Goal: Information Seeking & Learning: Understand process/instructions

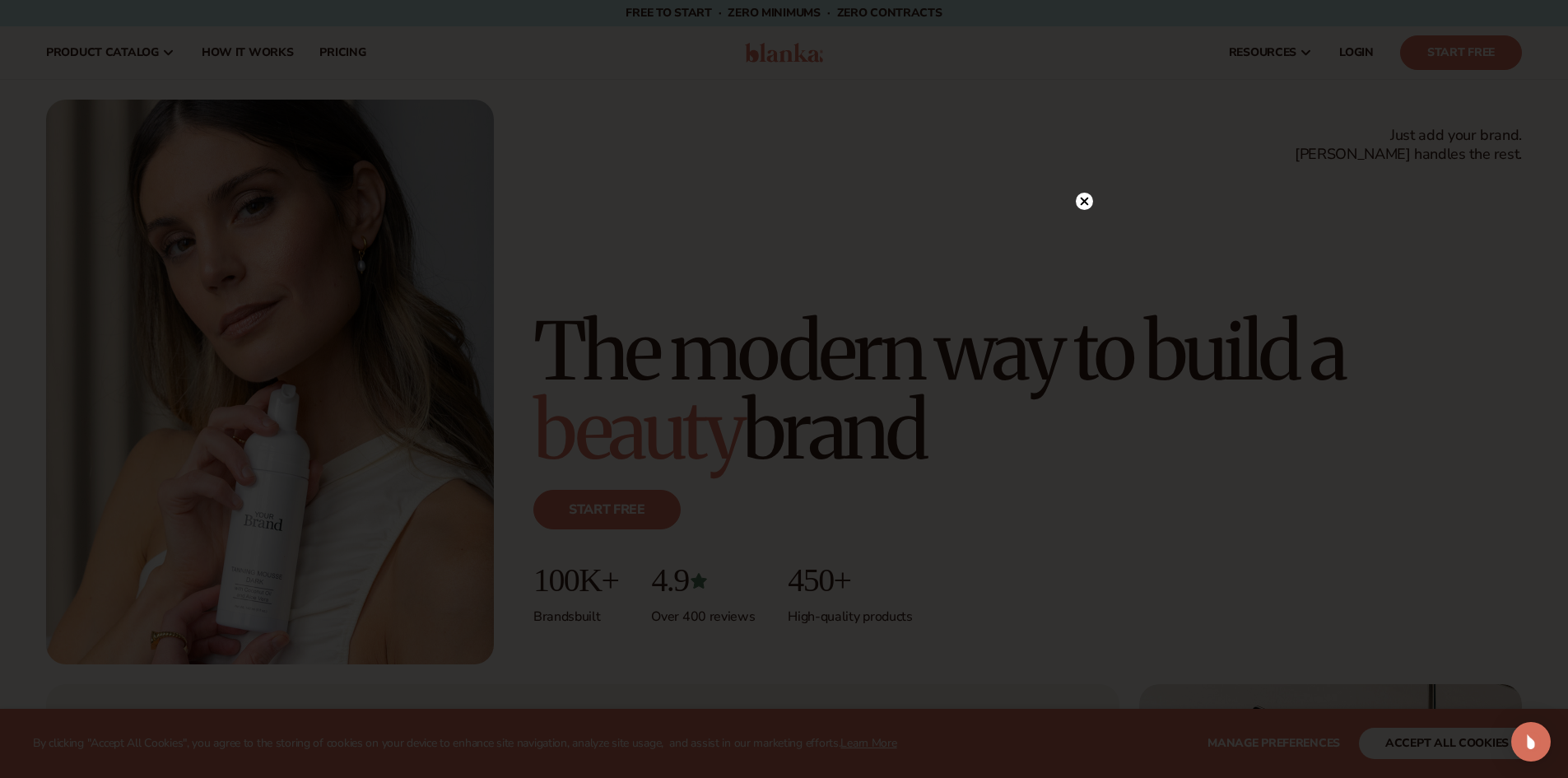
click at [1078, 201] on circle at bounding box center [1084, 201] width 17 height 17
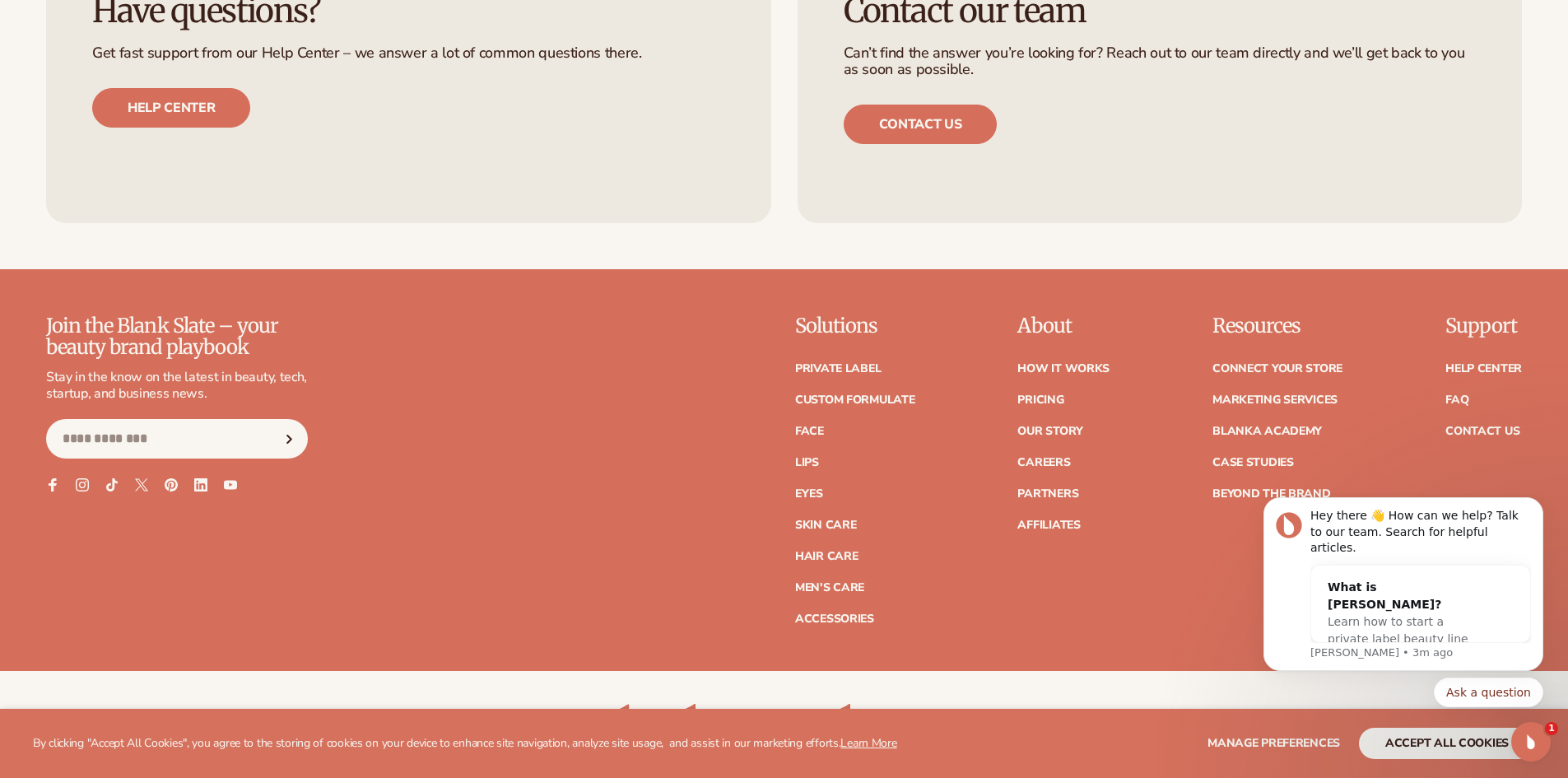
scroll to position [7330, 0]
click at [1056, 368] on link "How It Works" at bounding box center [1064, 368] width 92 height 12
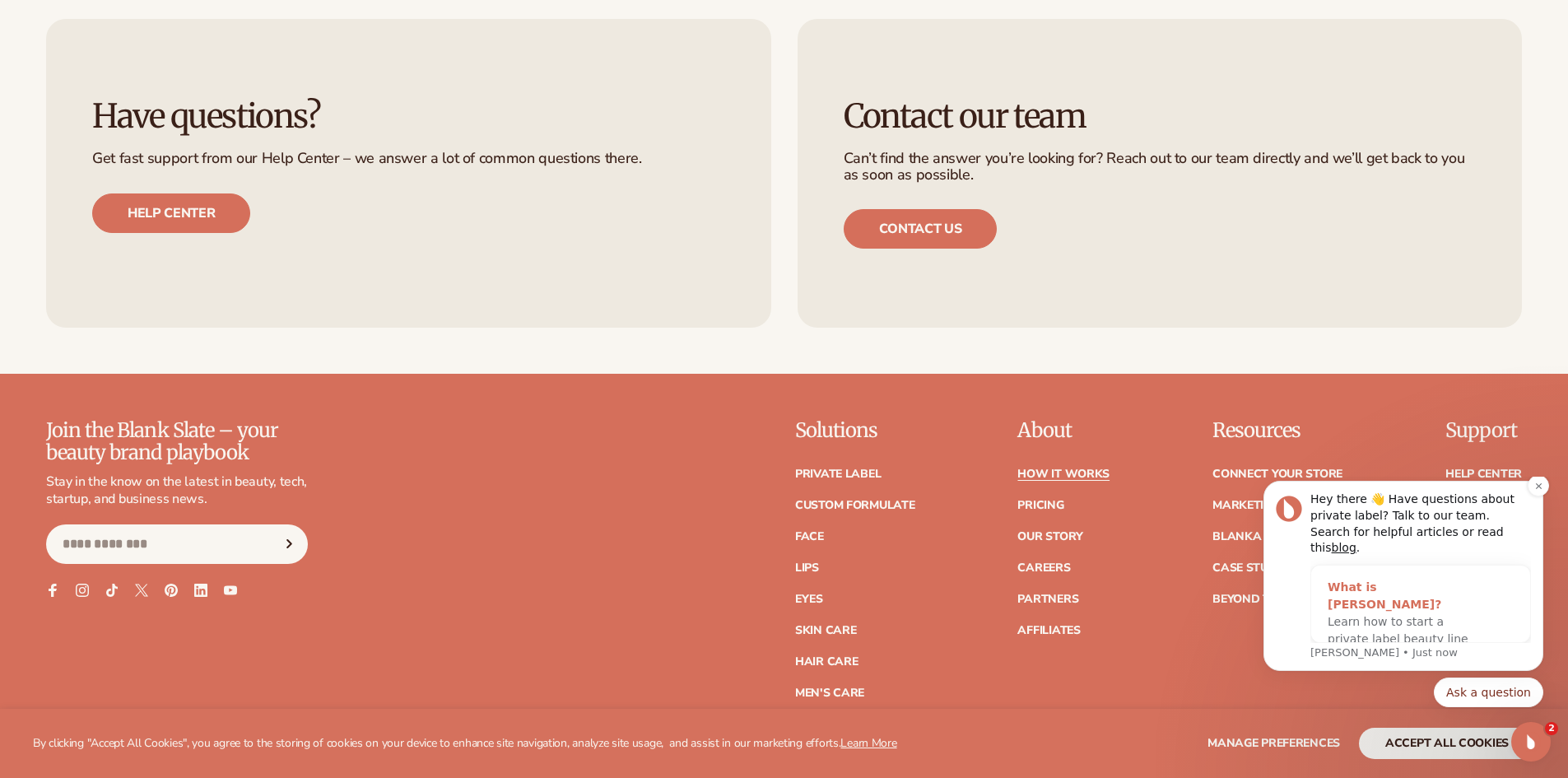
scroll to position [4283, 0]
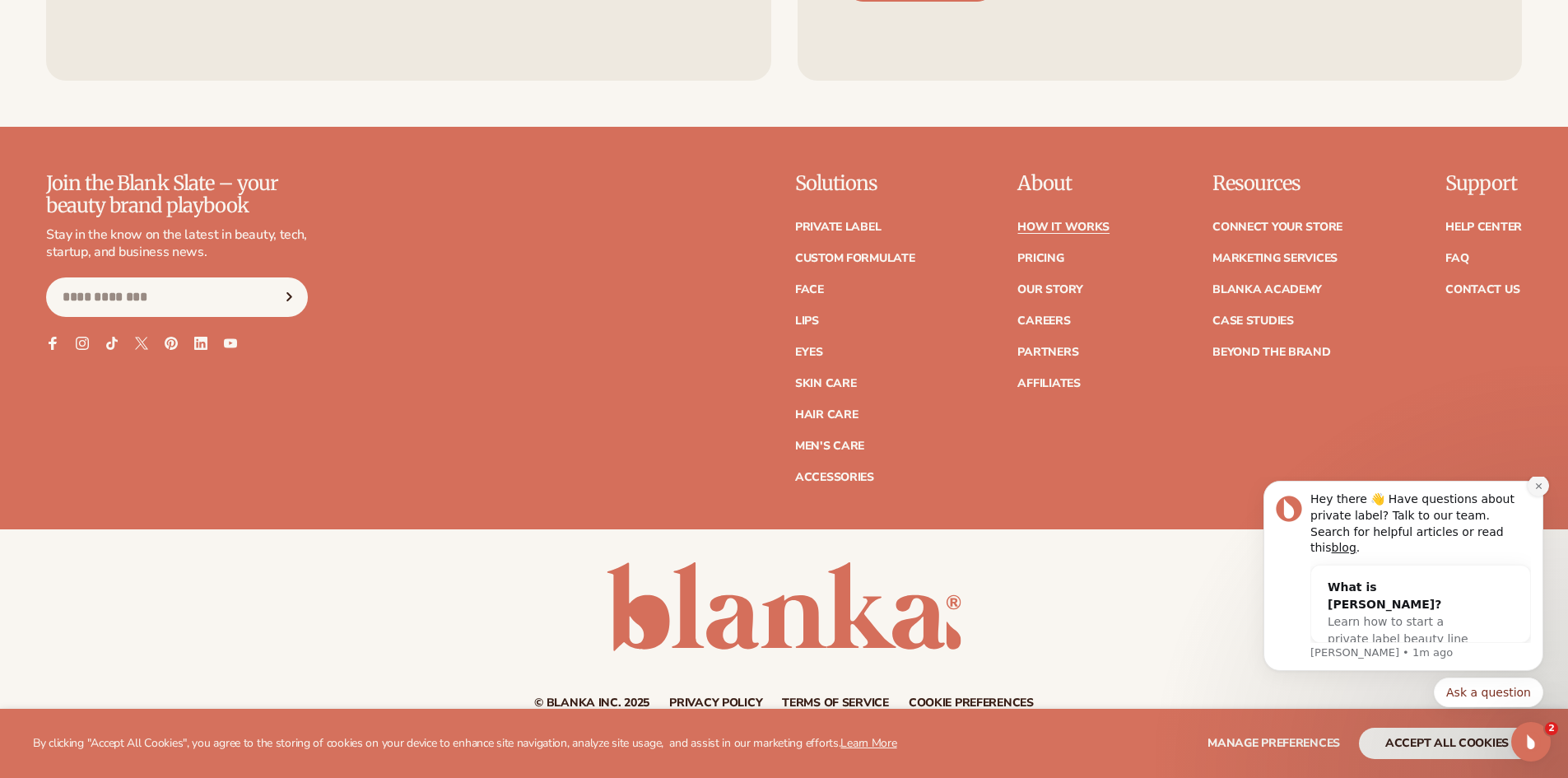
click at [1540, 497] on button "Dismiss notification" at bounding box center [1539, 486] width 22 height 22
click at [1539, 507] on icon "Dismiss notification" at bounding box center [1539, 502] width 9 height 9
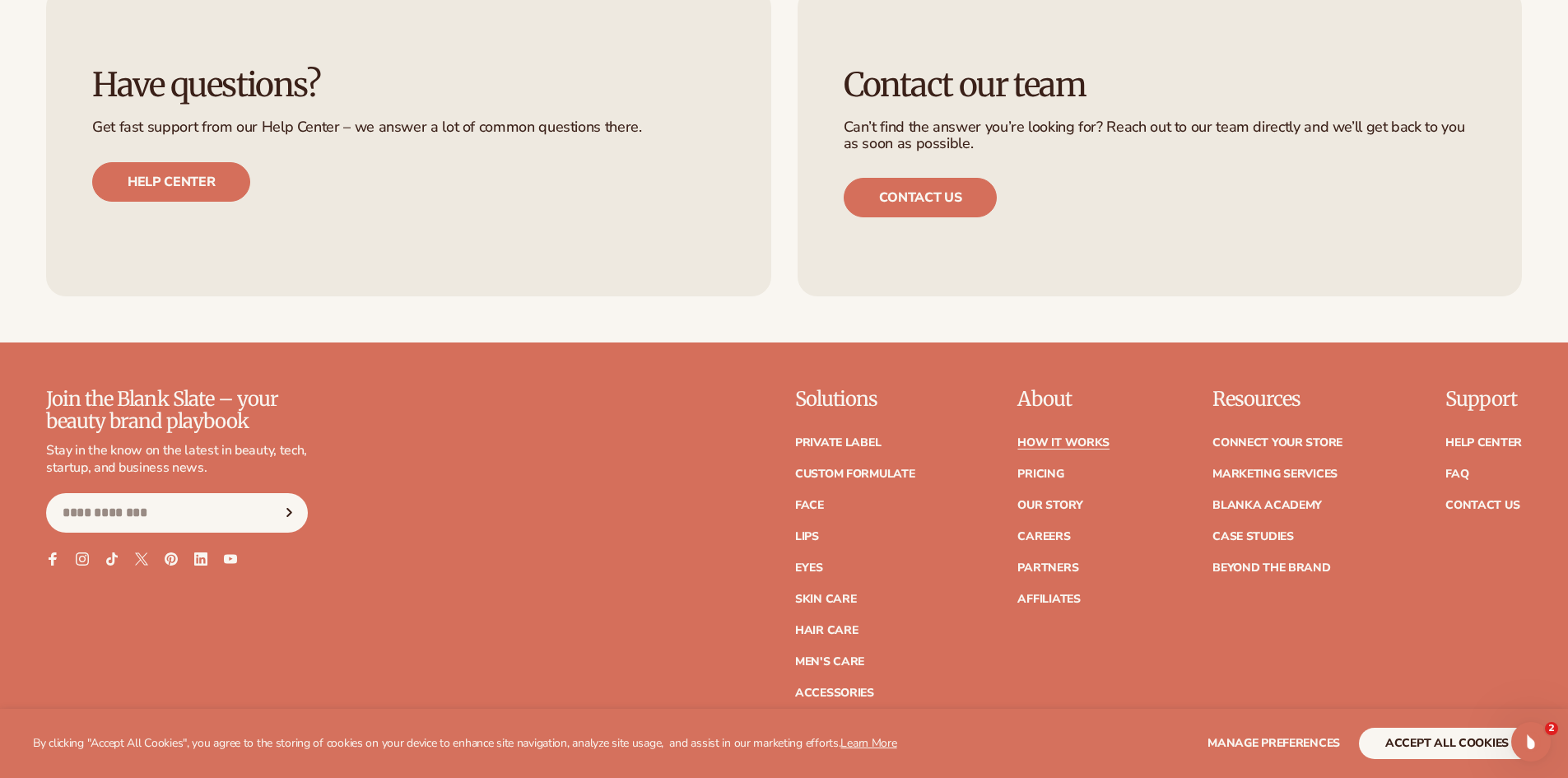
scroll to position [4314, 0]
